Goal: Navigation & Orientation: Find specific page/section

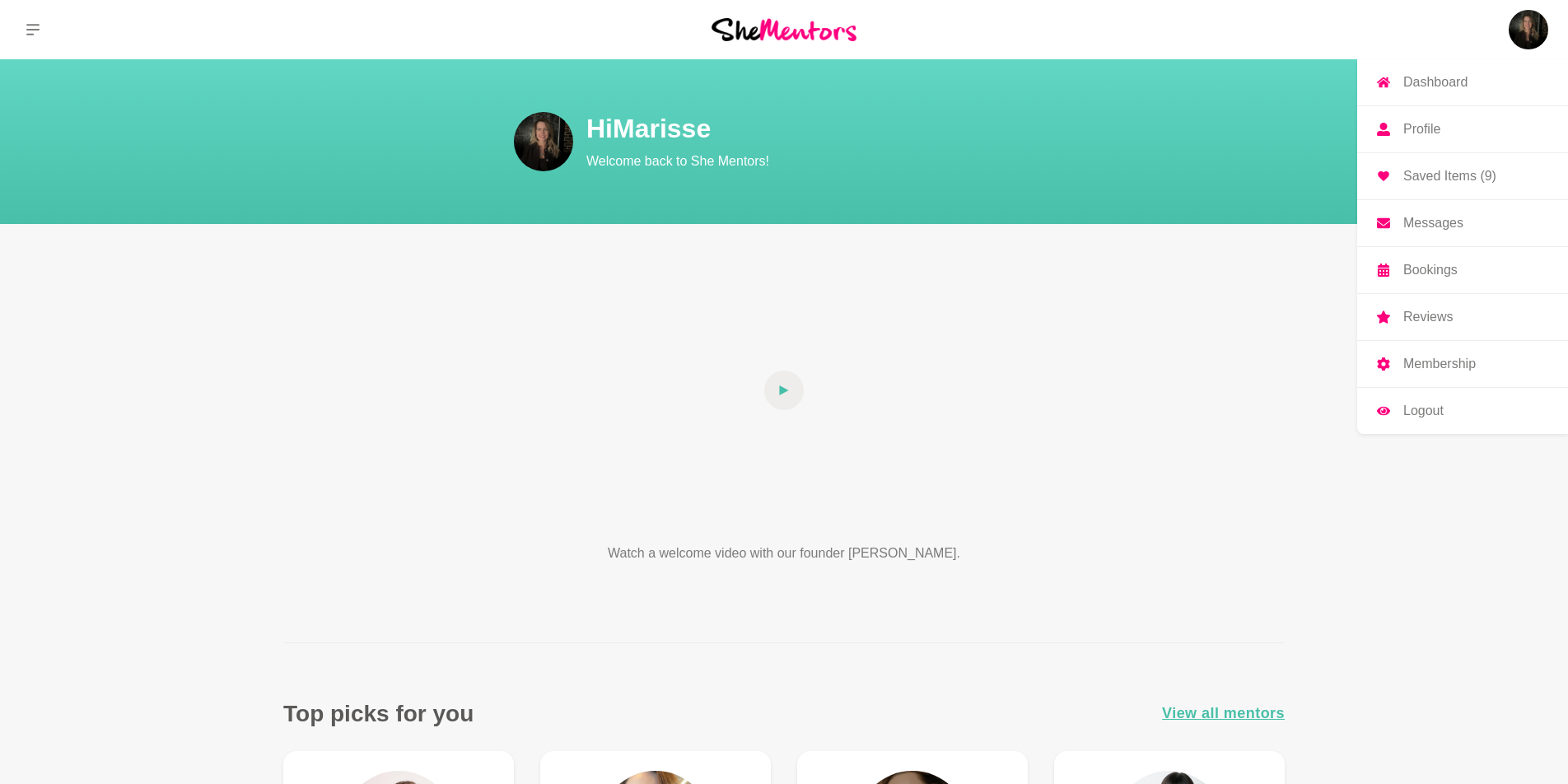
click at [1443, 175] on p "Saved Items (9)" at bounding box center [1449, 176] width 93 height 13
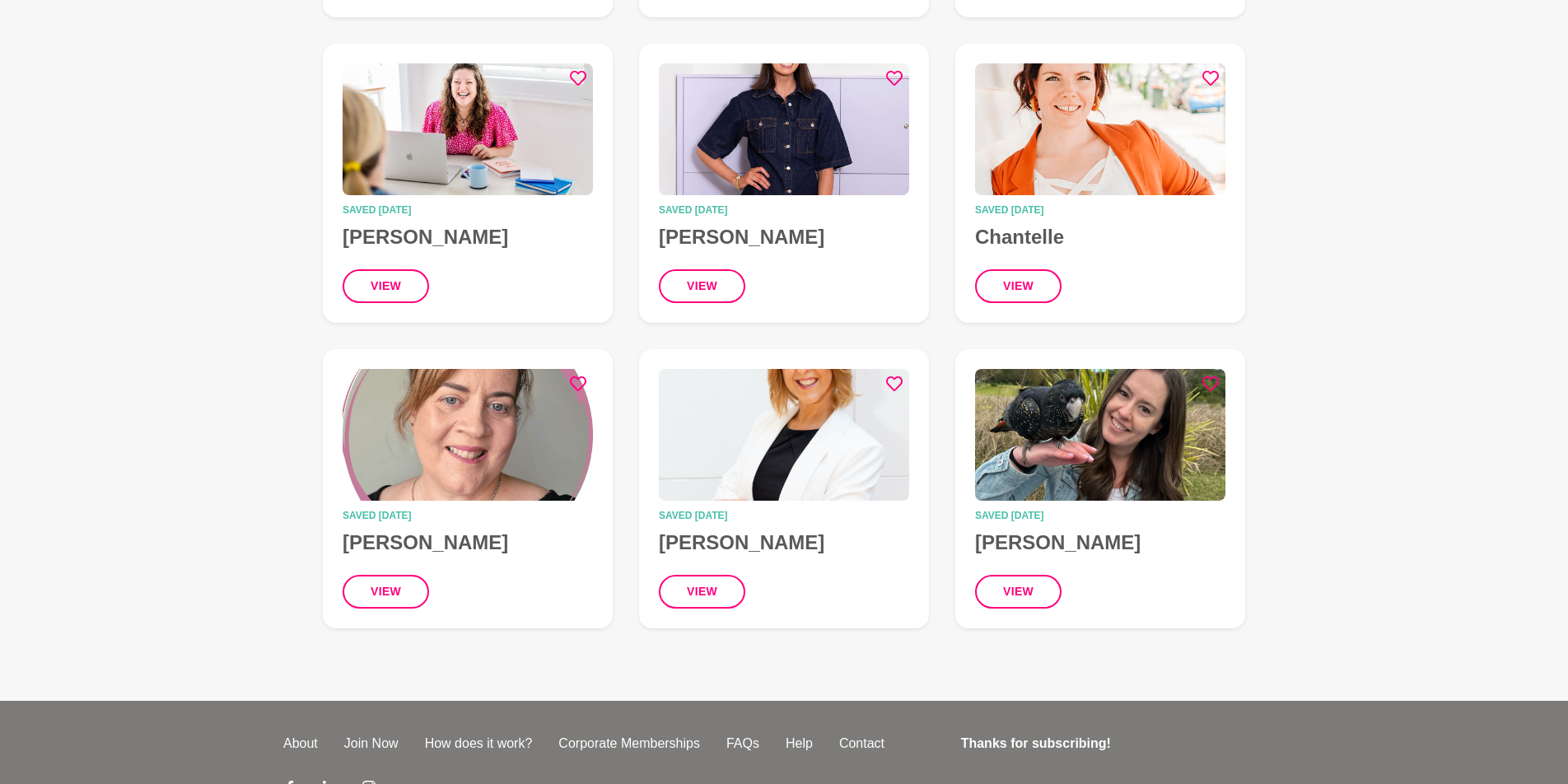
scroll to position [509, 0]
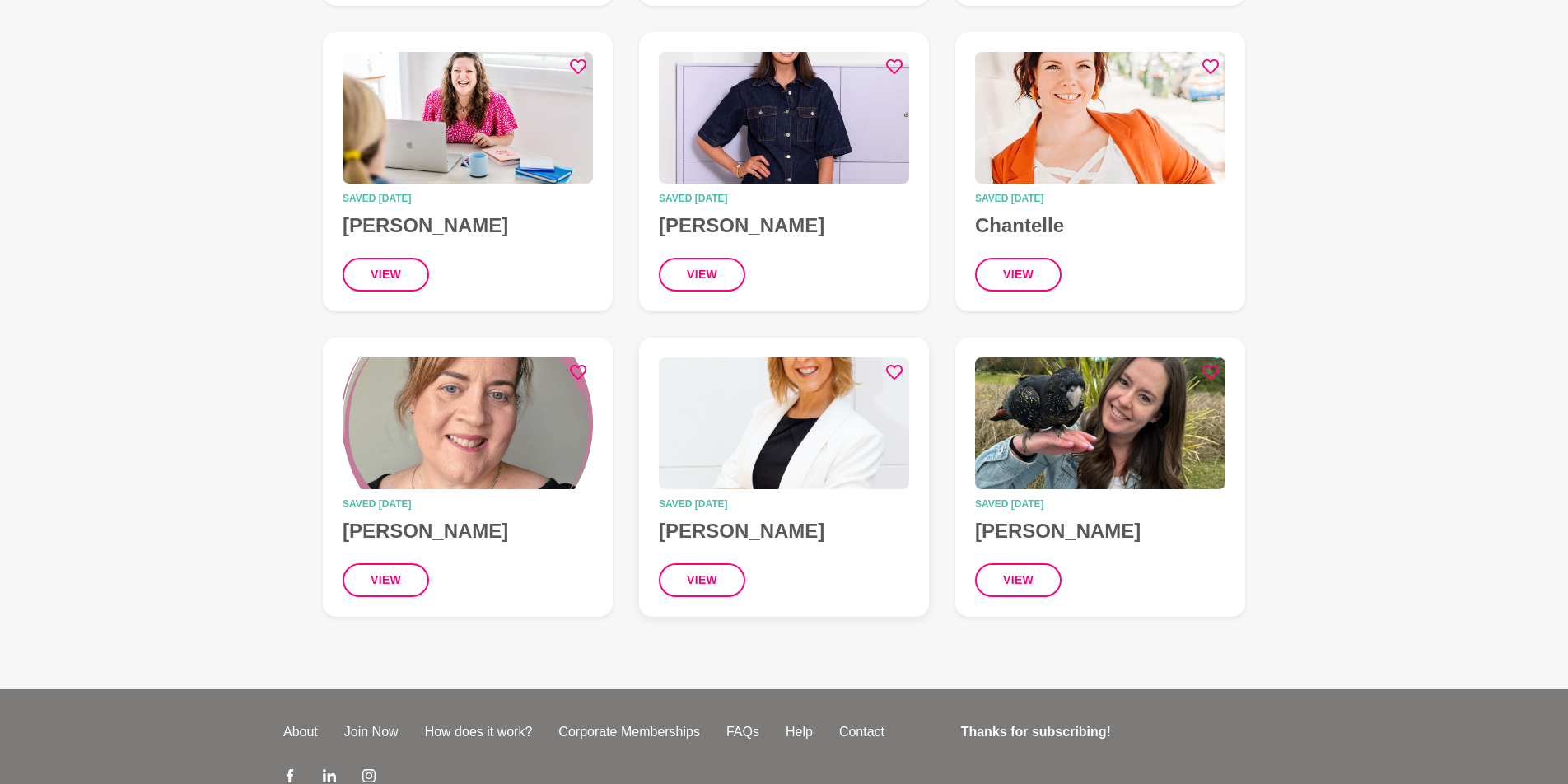
click at [807, 442] on img at bounding box center [784, 424] width 250 height 132
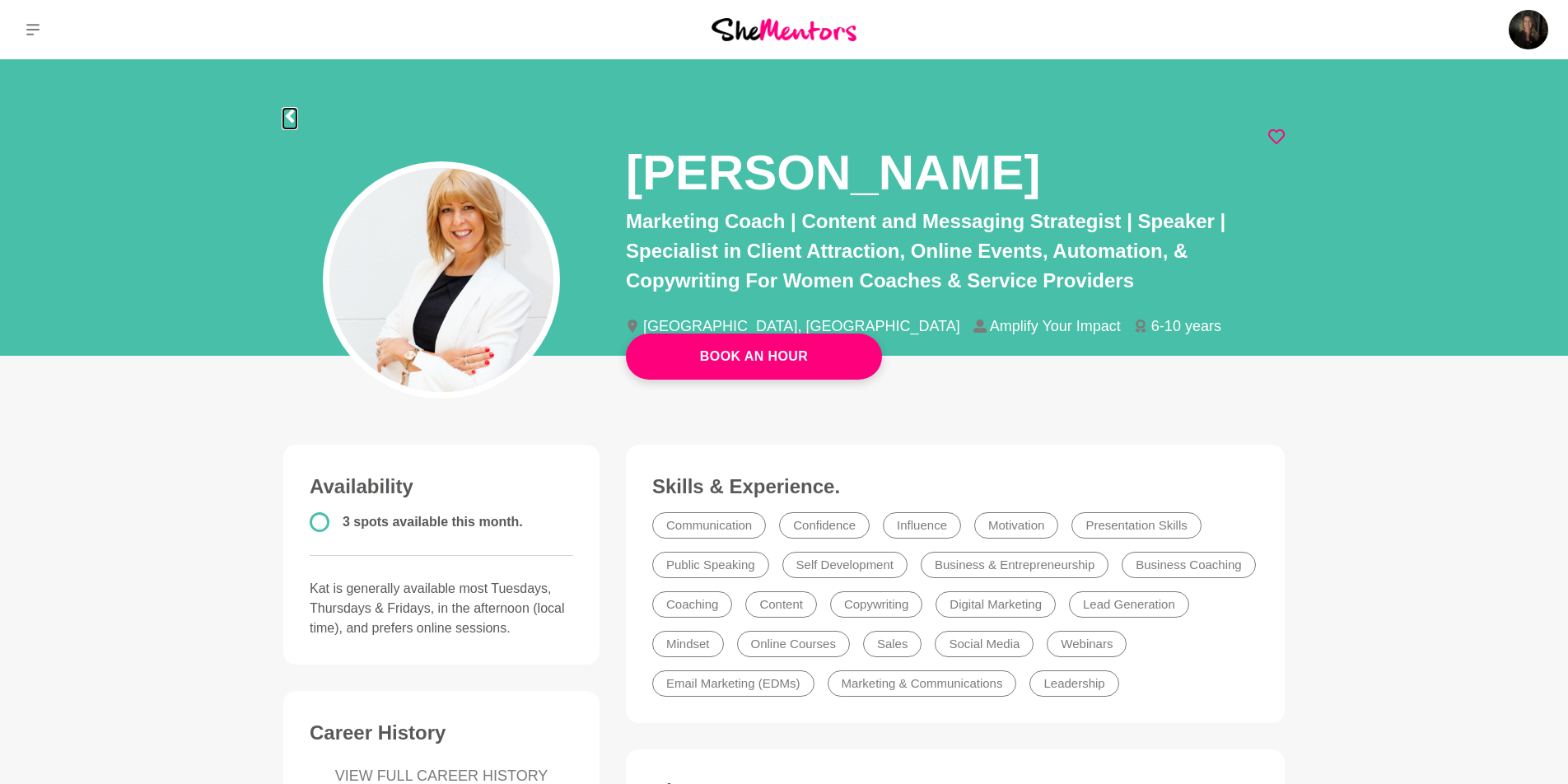
click at [294, 120] on icon at bounding box center [289, 115] width 13 height 13
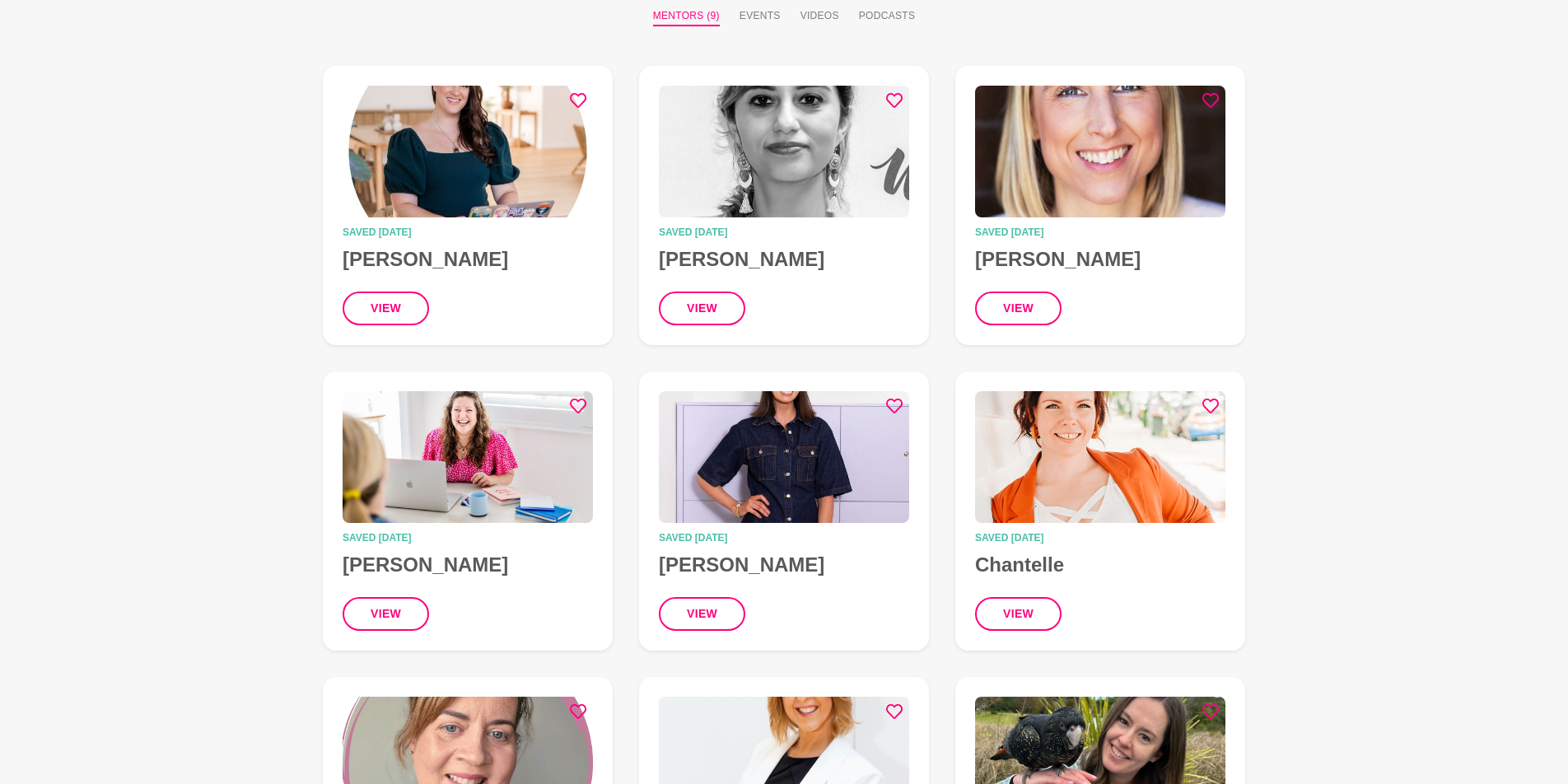
scroll to position [165, 0]
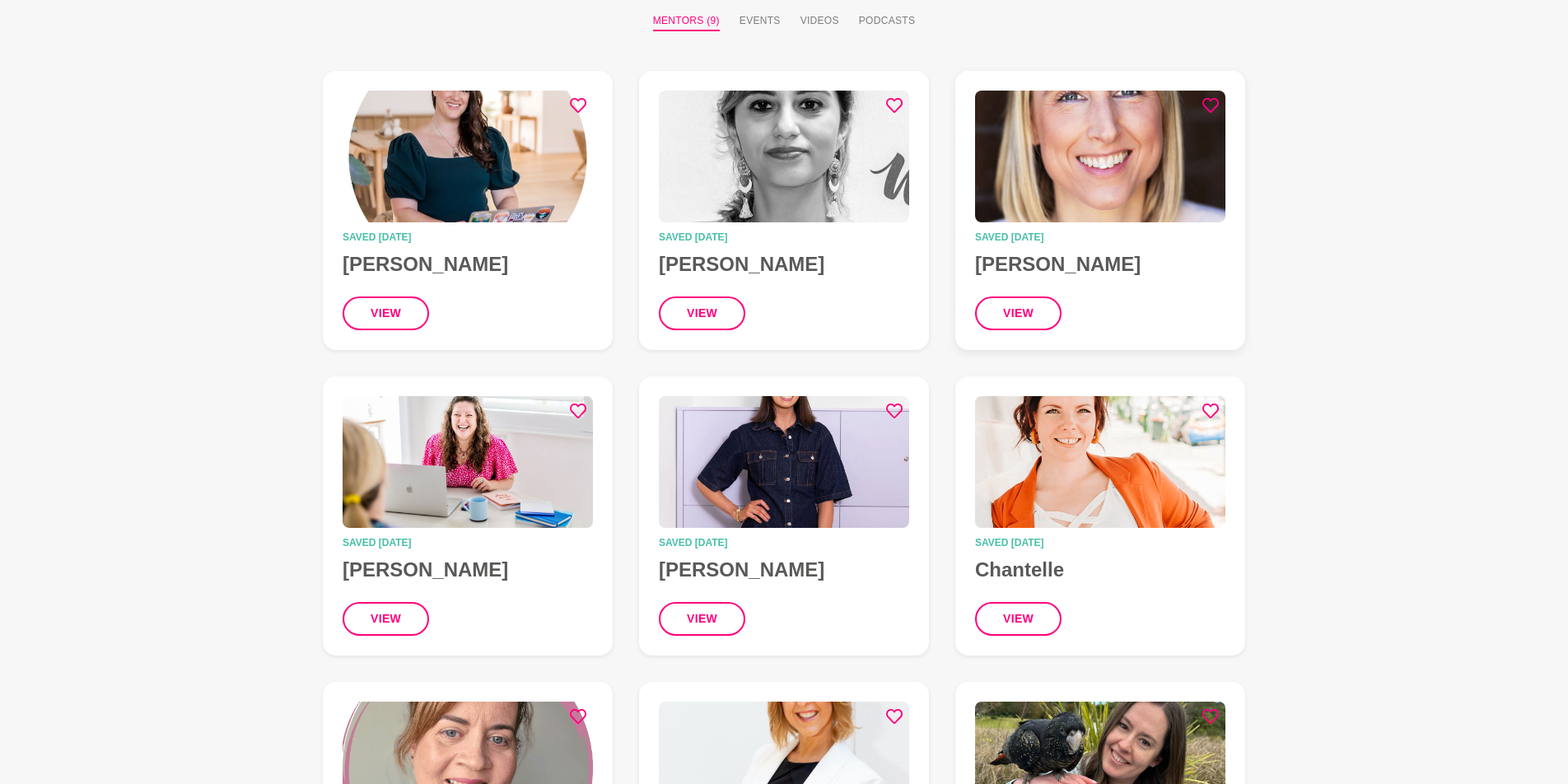
click at [1136, 191] on img at bounding box center [1100, 157] width 250 height 132
